Goal: Task Accomplishment & Management: Manage account settings

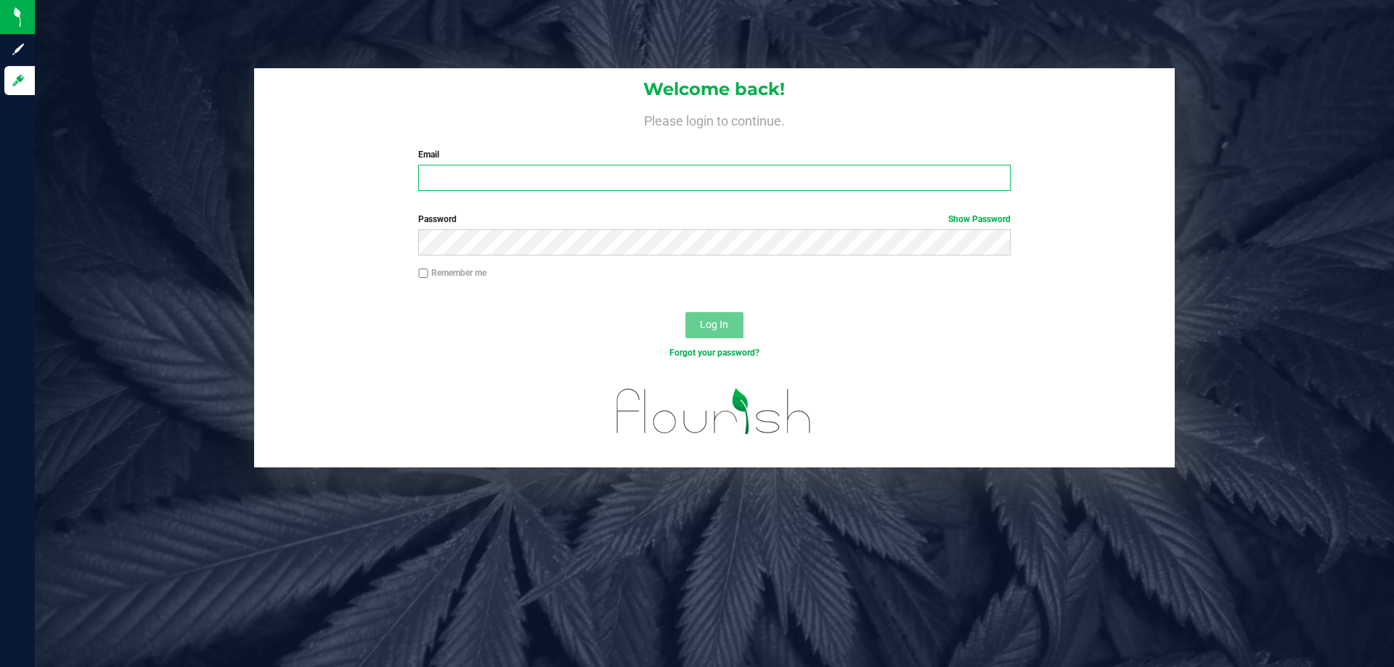
click at [506, 166] on input "Email" at bounding box center [714, 178] width 592 height 26
type input "[EMAIL_ADDRESS][DOMAIN_NAME]"
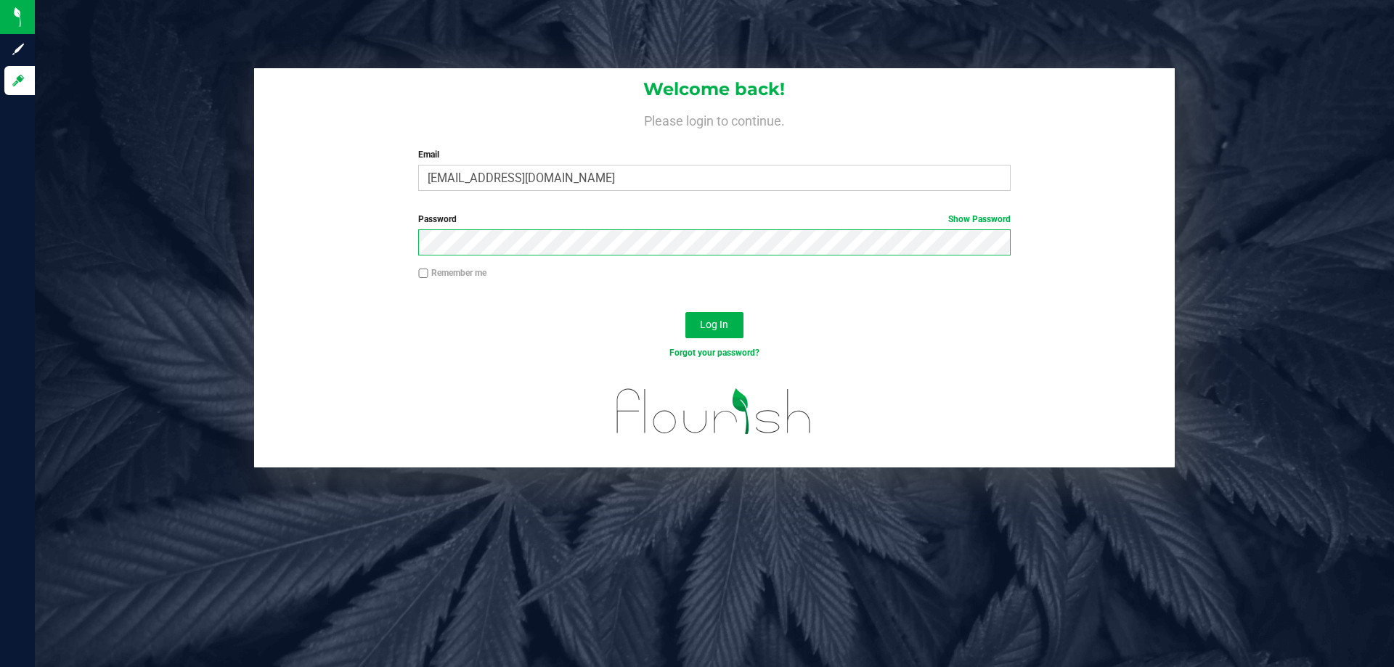
click at [685, 312] on button "Log In" at bounding box center [714, 325] width 58 height 26
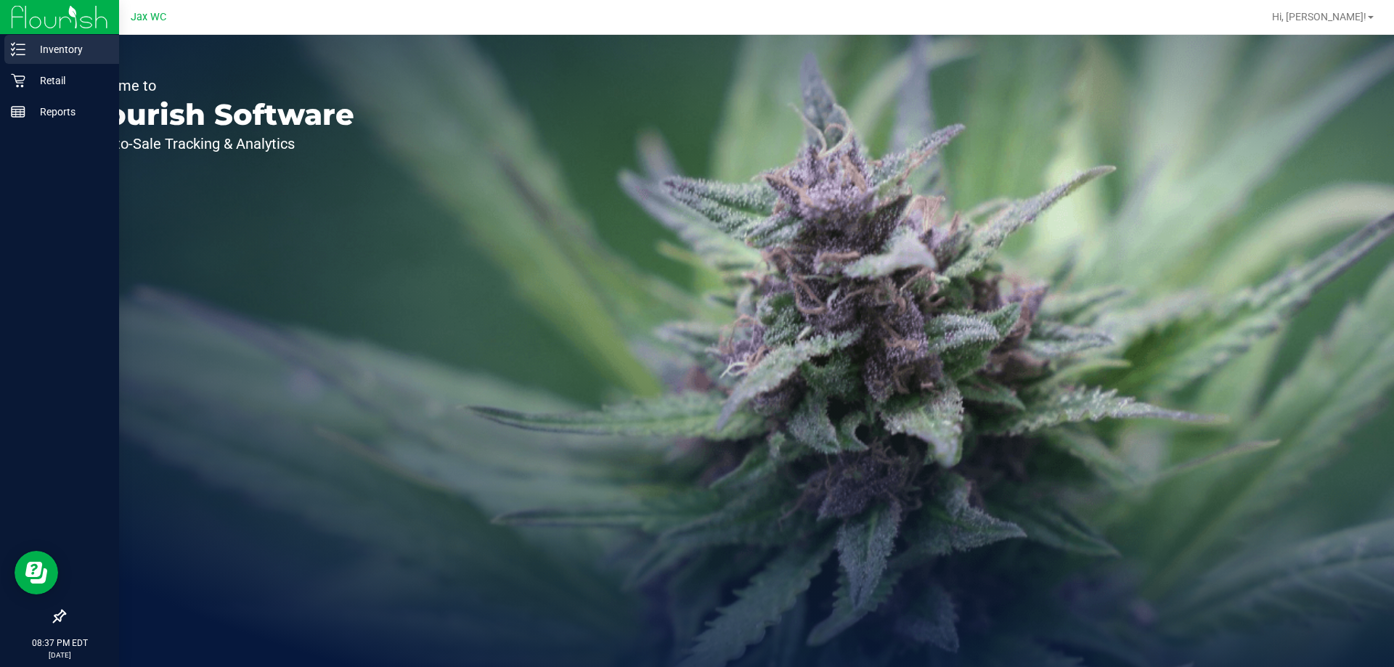
click at [31, 46] on p "Inventory" at bounding box center [68, 49] width 87 height 17
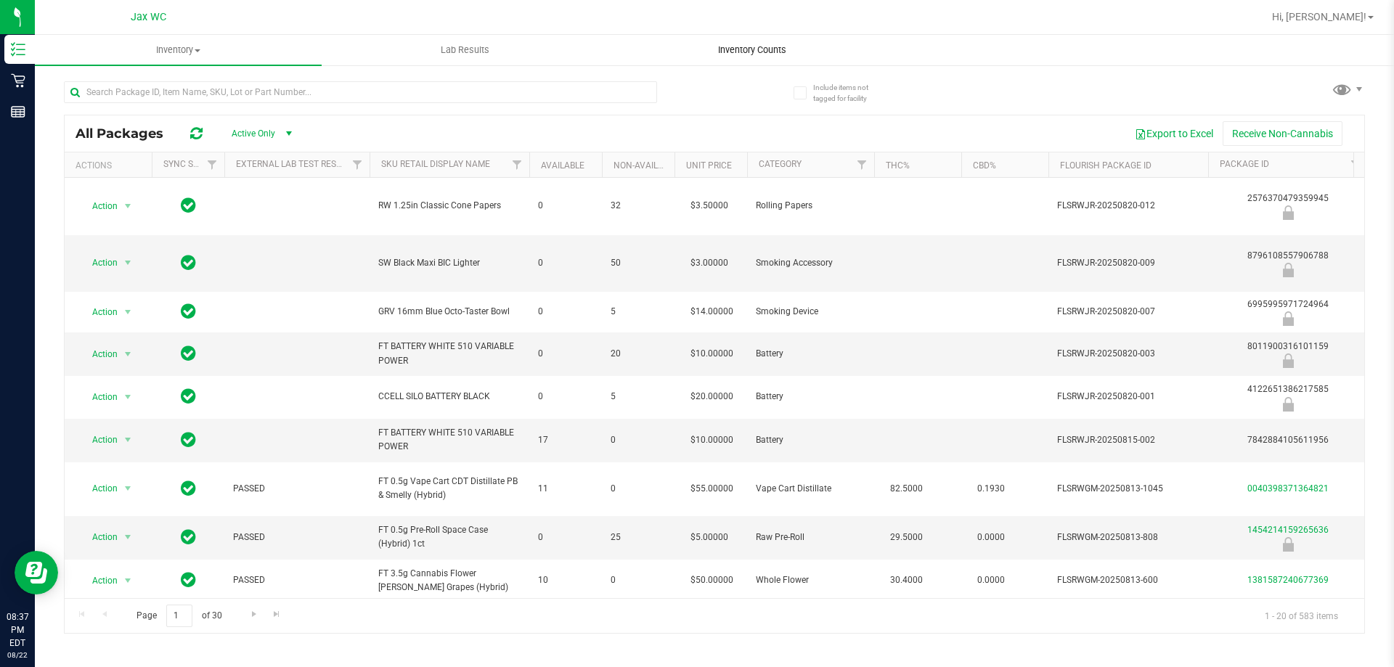
click at [770, 49] on span "Inventory Counts" at bounding box center [751, 50] width 107 height 13
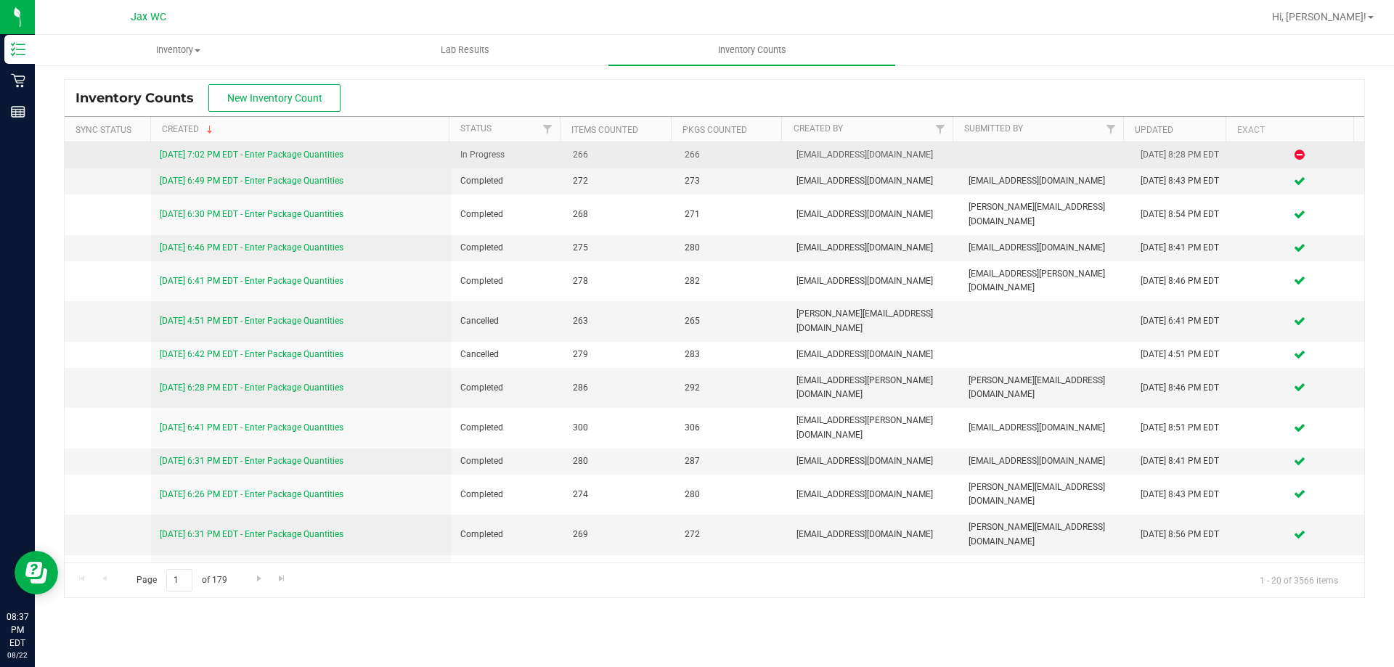
click at [335, 154] on link "[DATE] 7:02 PM EDT - Enter Package Quantities" at bounding box center [252, 155] width 184 height 10
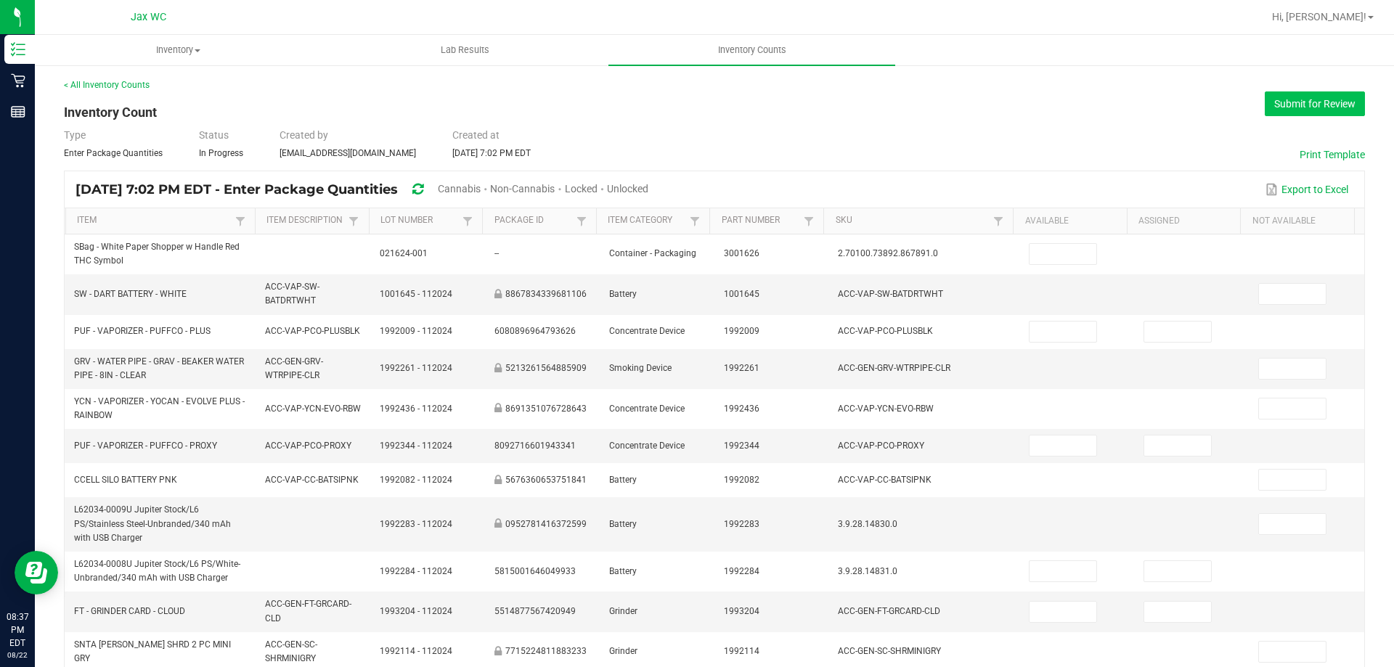
click at [1282, 107] on button "Submit for Review" at bounding box center [1315, 103] width 100 height 25
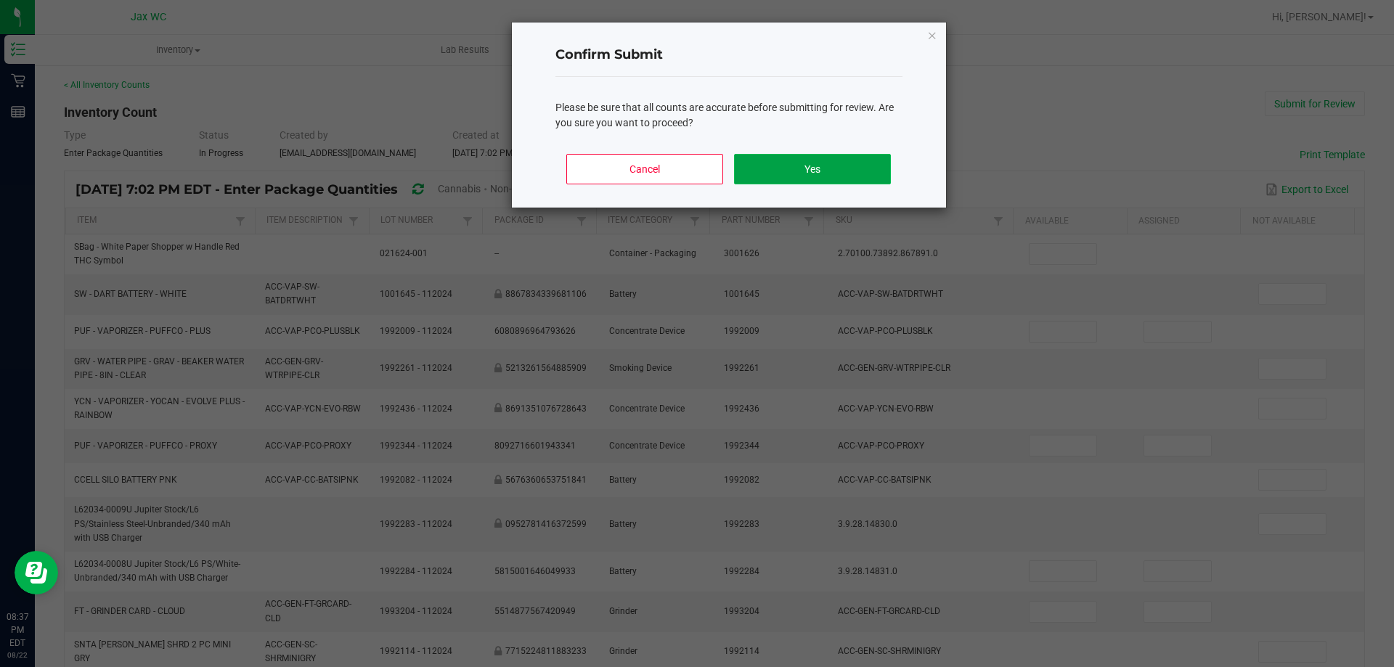
click at [866, 165] on button "Yes" at bounding box center [812, 169] width 156 height 30
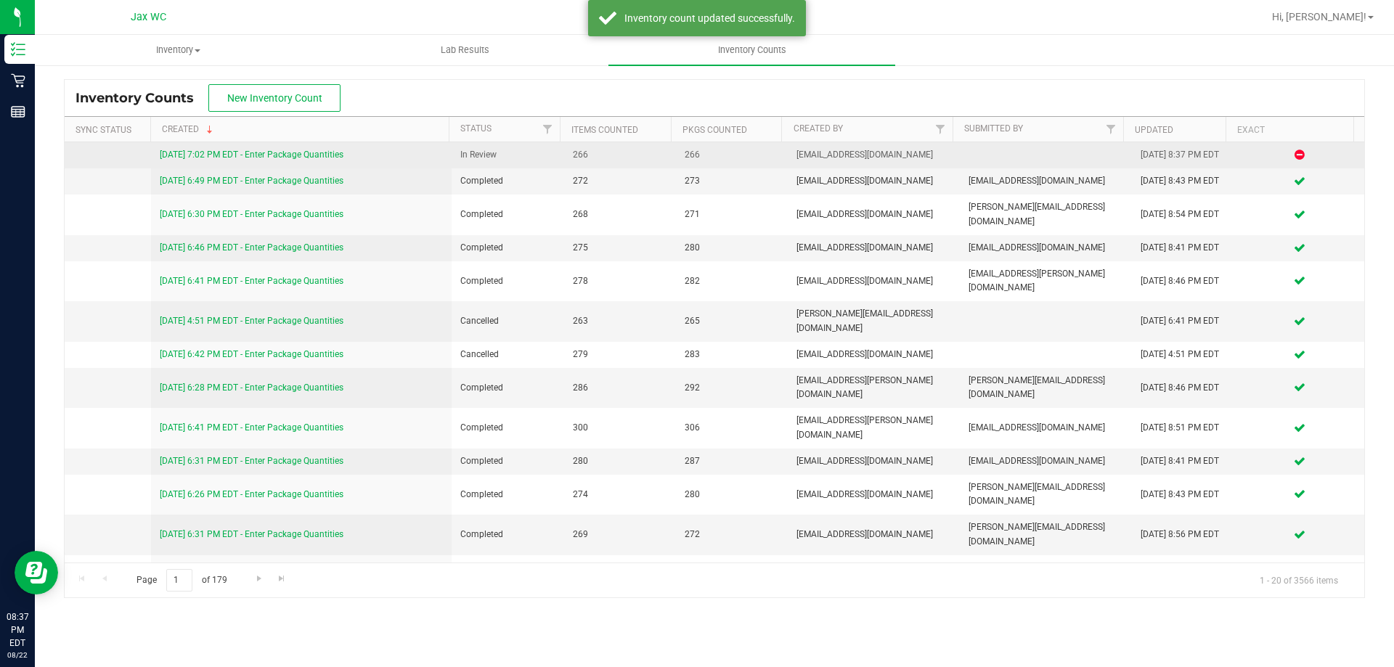
click at [336, 153] on link "[DATE] 7:02 PM EDT - Enter Package Quantities" at bounding box center [252, 155] width 184 height 10
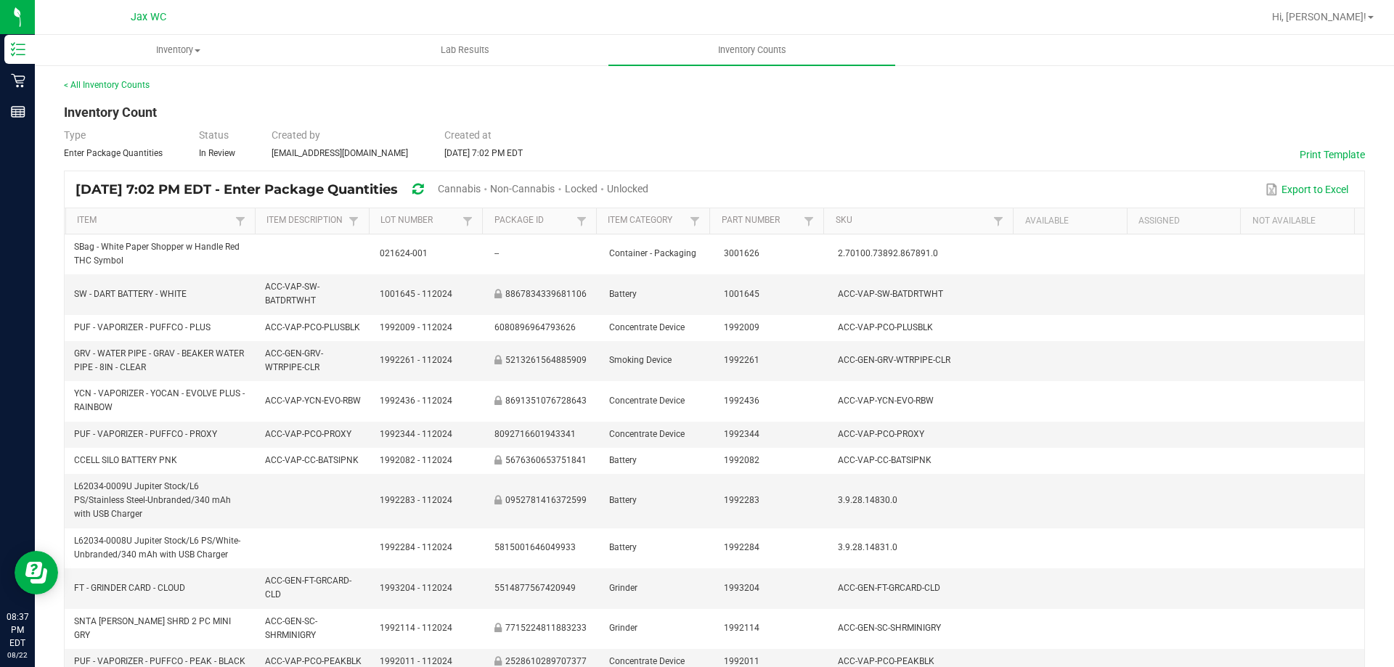
click at [481, 184] on span "Cannabis" at bounding box center [459, 189] width 43 height 12
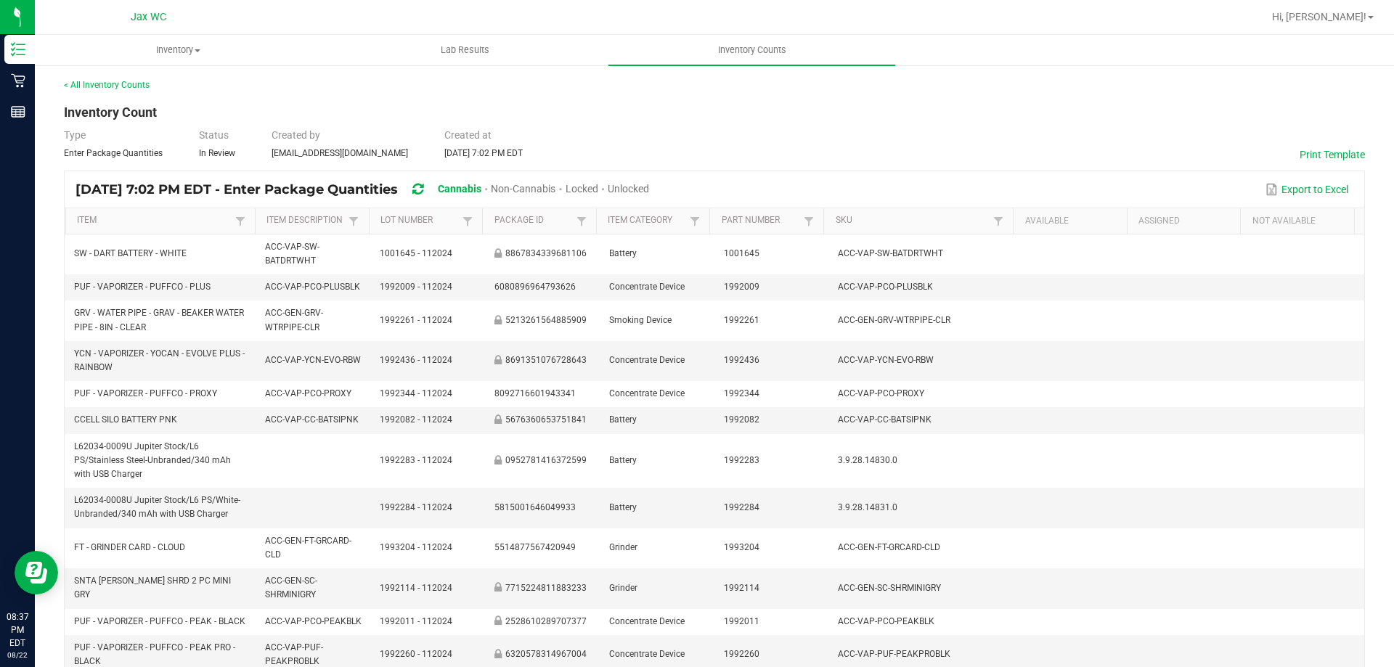
click at [649, 188] on span "Unlocked" at bounding box center [628, 189] width 41 height 12
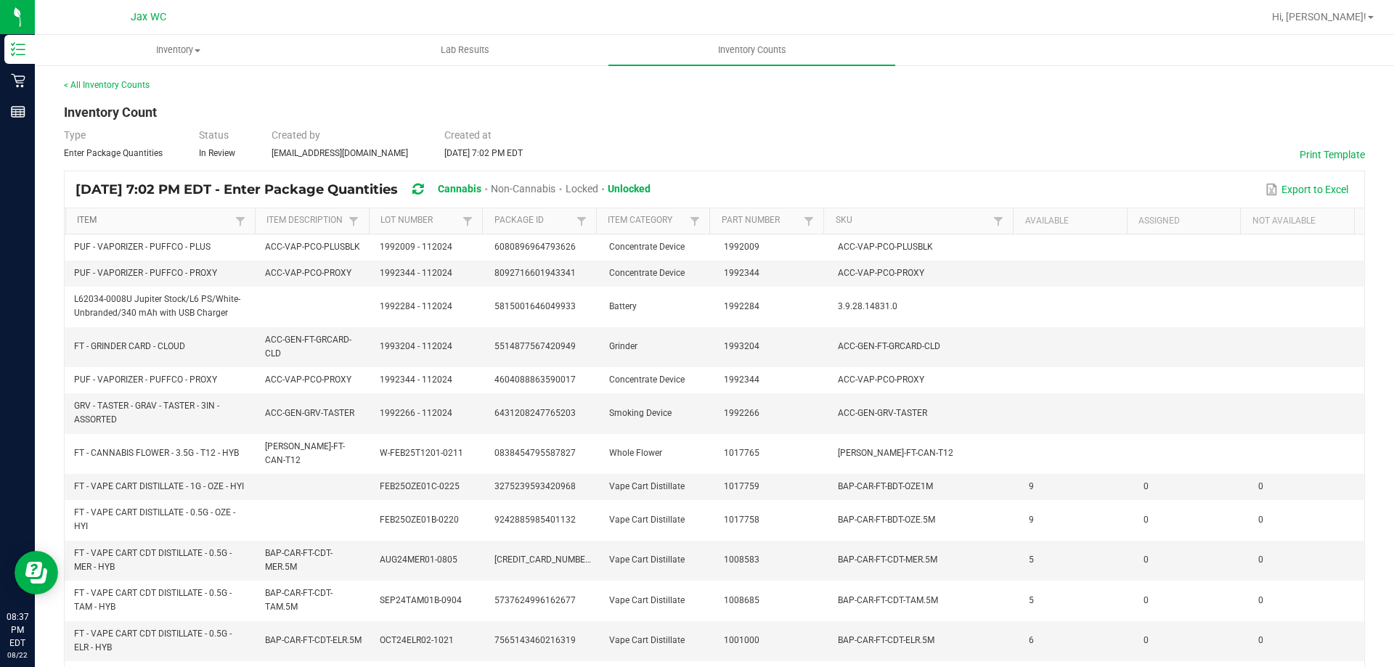
click at [97, 219] on link "Item" at bounding box center [154, 221] width 154 height 12
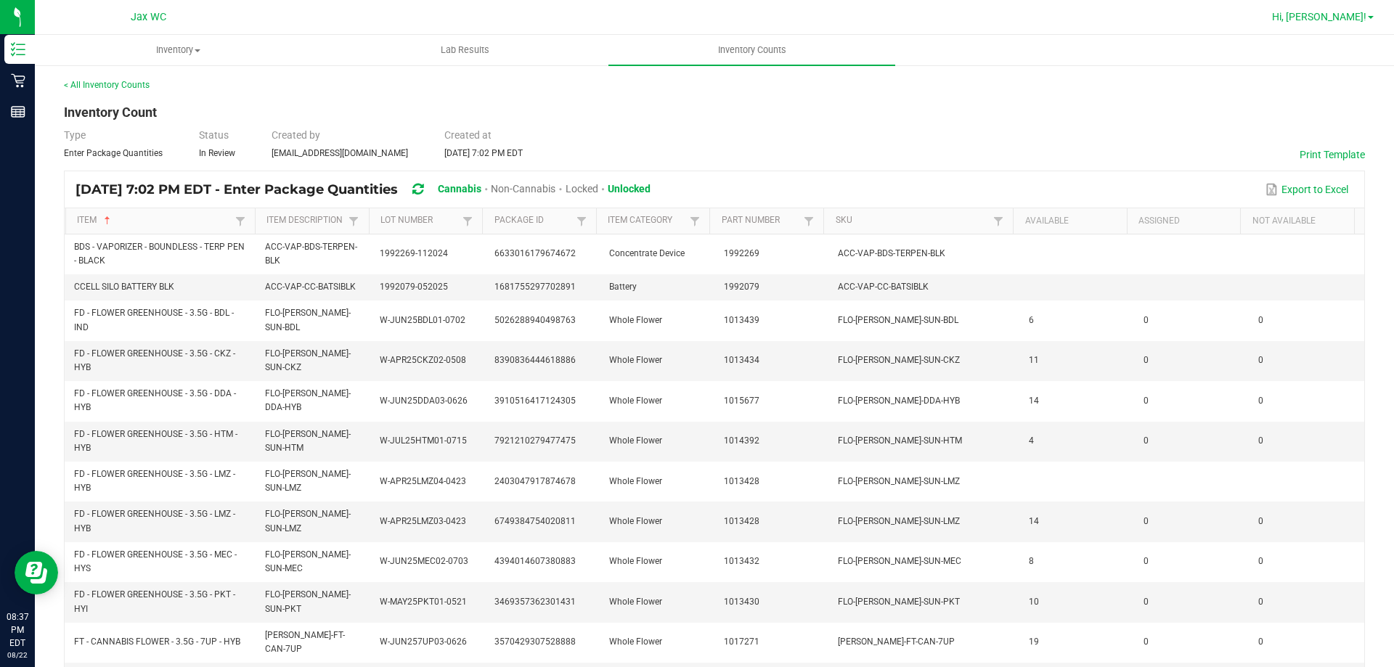
click at [1345, 23] on link "Hi, [PERSON_NAME]!" at bounding box center [1322, 16] width 113 height 15
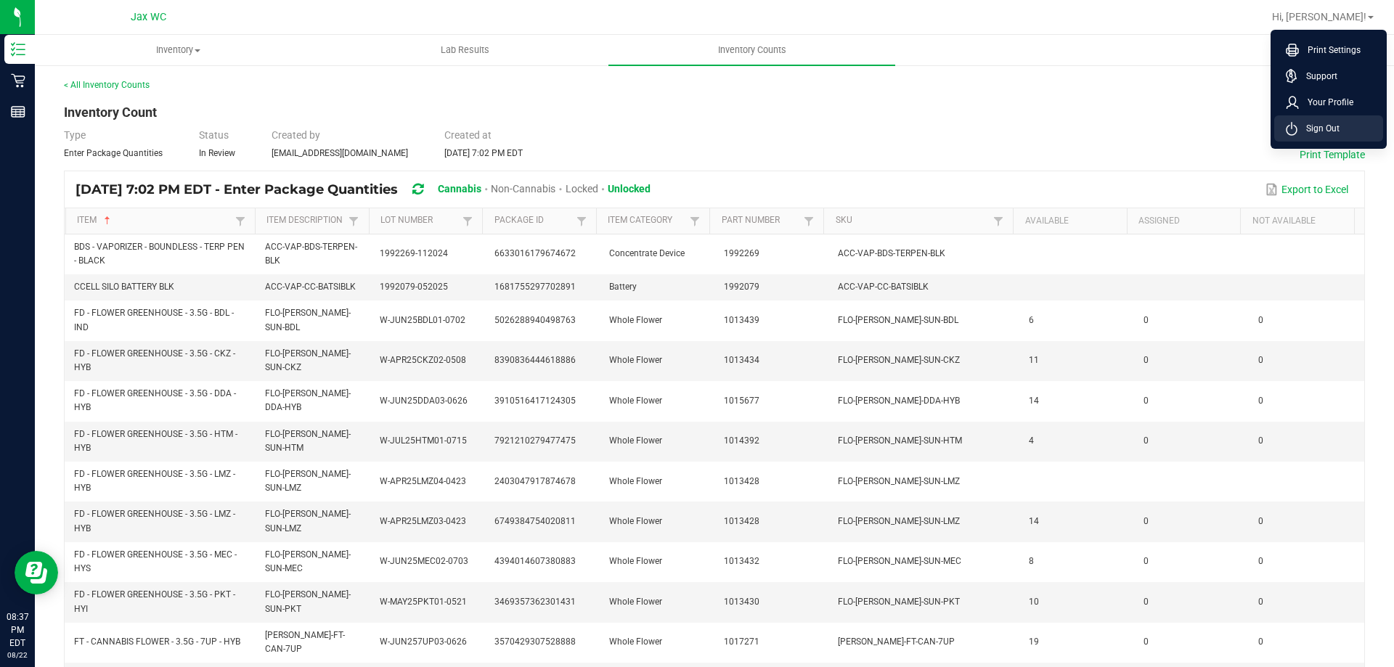
click at [1305, 127] on span "Sign Out" at bounding box center [1319, 128] width 42 height 15
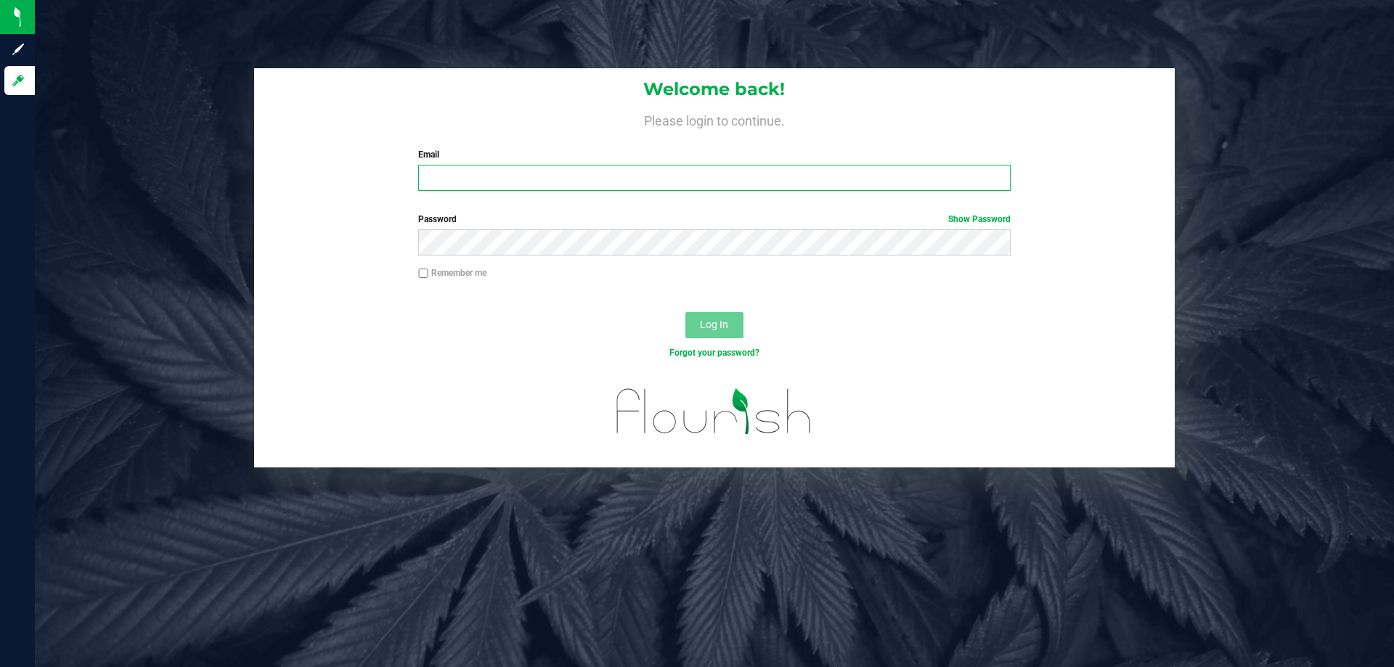
click at [556, 178] on input "Email" at bounding box center [714, 178] width 592 height 26
type input "[EMAIL_ADDRESS][DOMAIN_NAME]"
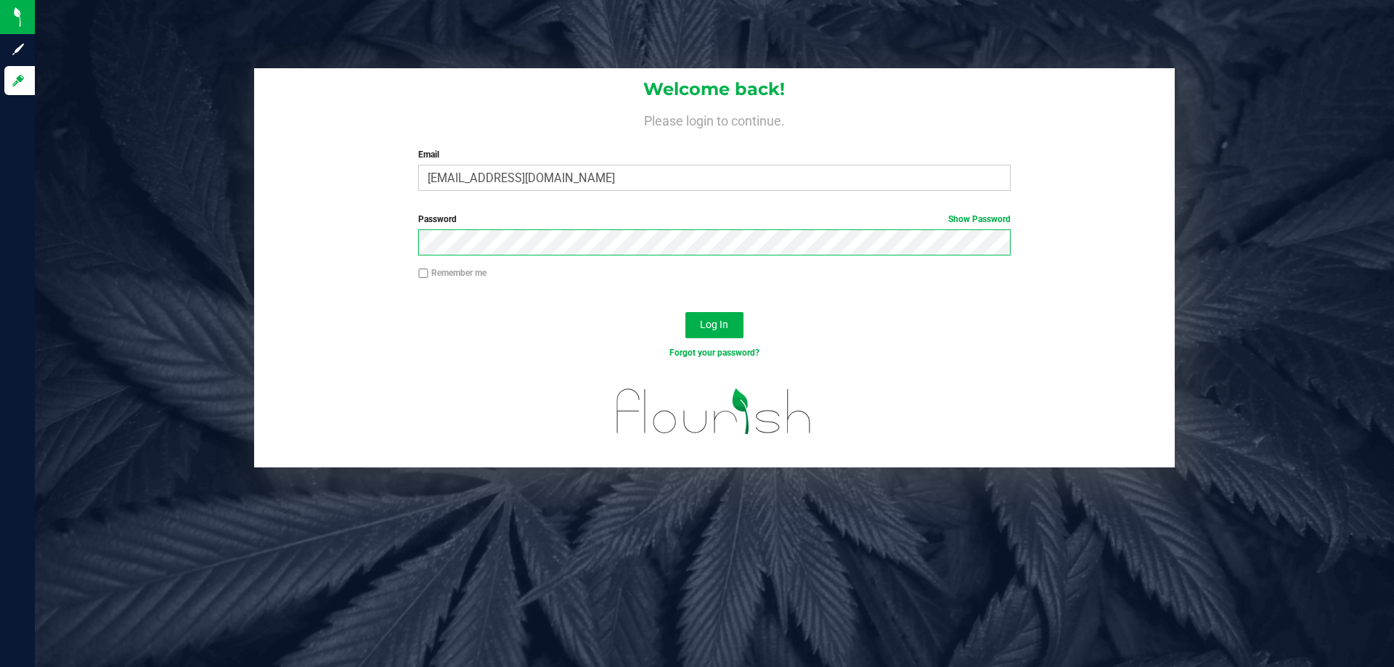
click at [685, 312] on button "Log In" at bounding box center [714, 325] width 58 height 26
